Goal: Task Accomplishment & Management: Manage account settings

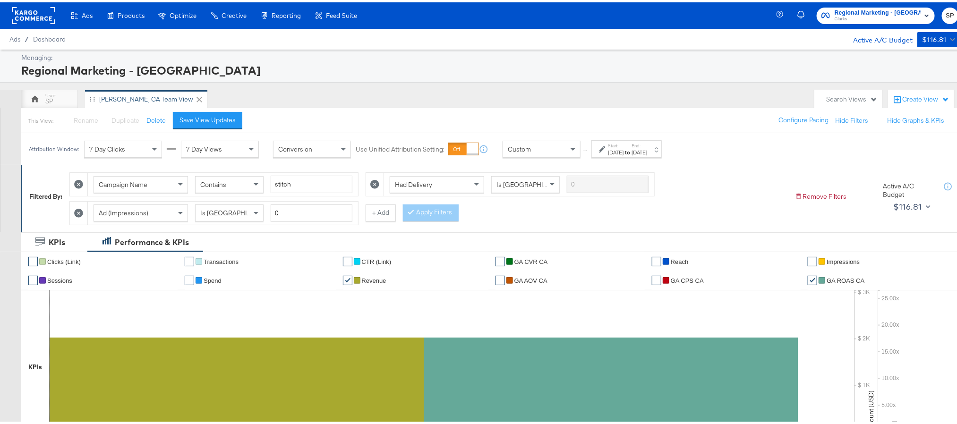
click at [20, 9] on rect at bounding box center [33, 13] width 43 height 17
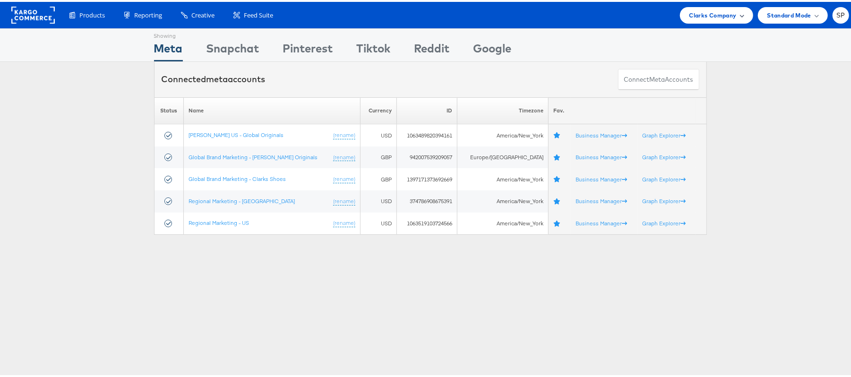
click at [695, 14] on span "Clarks Company" at bounding box center [712, 14] width 47 height 10
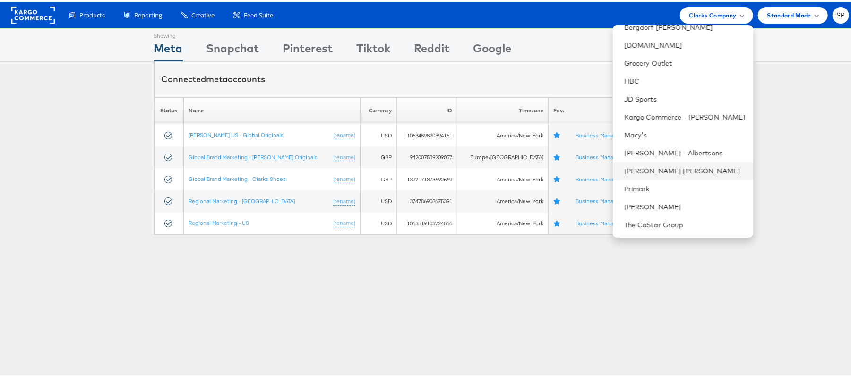
scroll to position [63, 0]
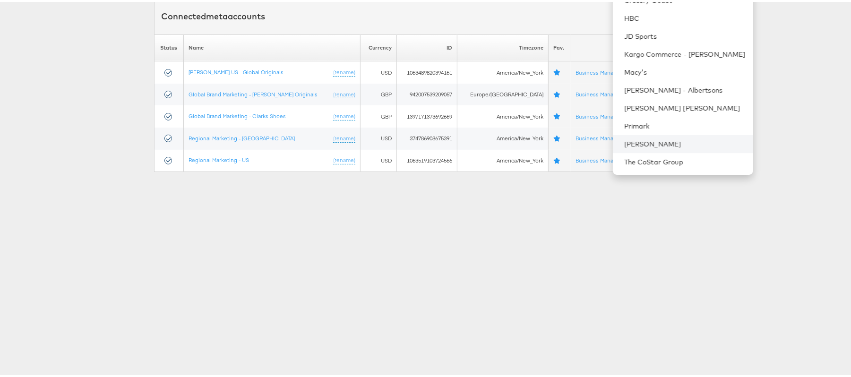
click at [662, 135] on li "[PERSON_NAME]" at bounding box center [683, 142] width 140 height 18
click at [626, 140] on link "[PERSON_NAME]" at bounding box center [684, 141] width 121 height 9
